Goal: Task Accomplishment & Management: Use online tool/utility

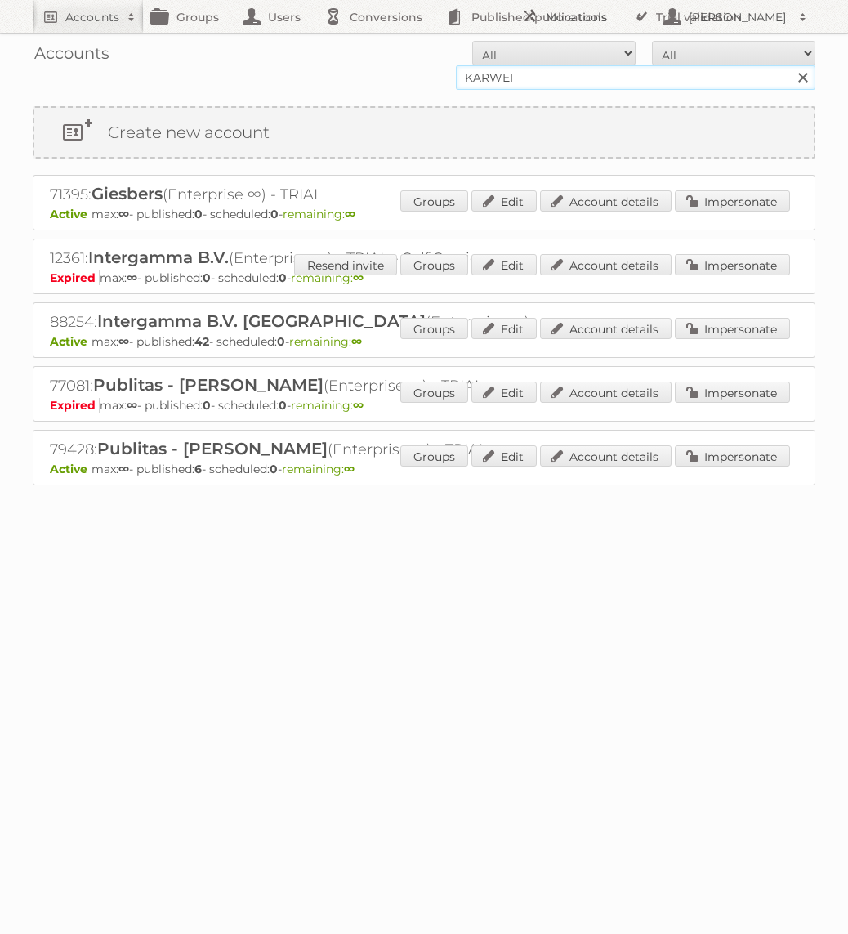
click at [585, 83] on input "KARWEI" at bounding box center [636, 77] width 360 height 25
type input "Holland & [PERSON_NAME]"
click at [790, 65] on input "Search" at bounding box center [802, 77] width 25 height 25
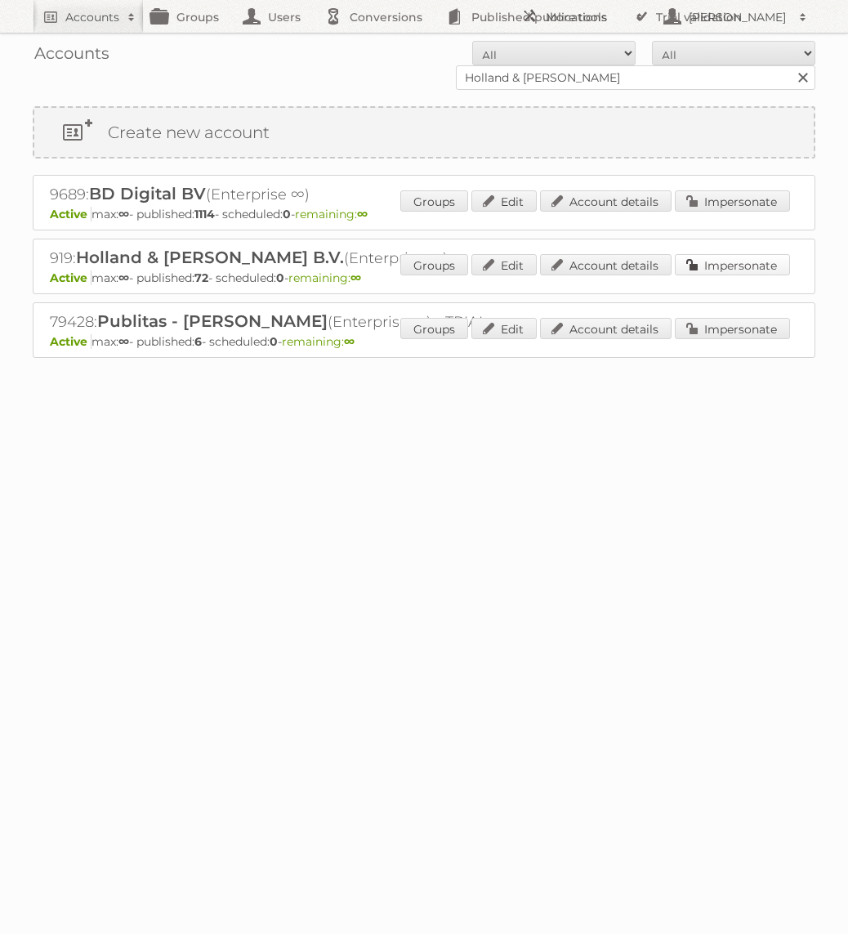
click at [687, 264] on link "Impersonate" at bounding box center [732, 264] width 115 height 21
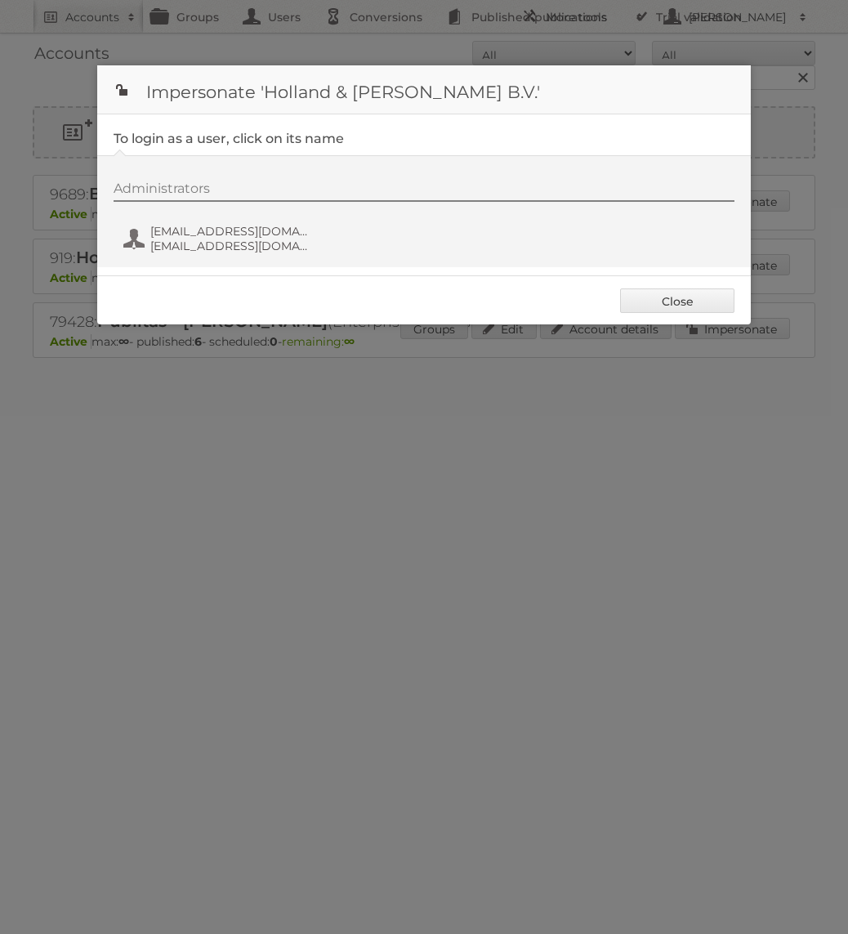
click at [245, 217] on div "Administrators [EMAIL_ADDRESS][DOMAIN_NAME] [EMAIL_ADDRESS][DOMAIN_NAME]" at bounding box center [432, 220] width 637 height 78
click at [244, 231] on span "[EMAIL_ADDRESS][DOMAIN_NAME]" at bounding box center [229, 231] width 159 height 15
